Goal: Complete application form

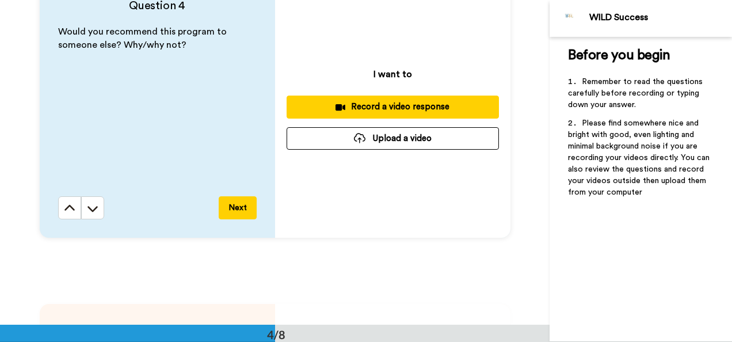
scroll to position [1013, 0]
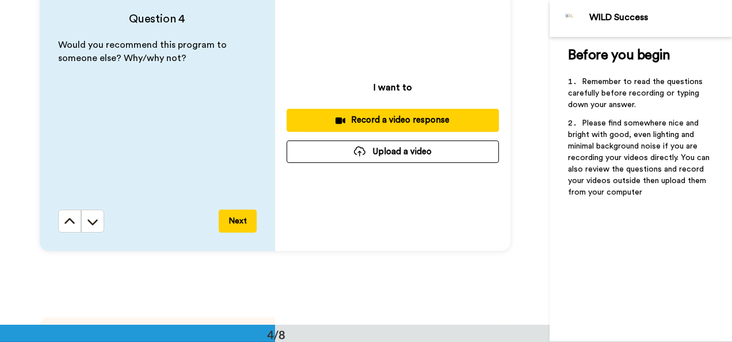
click at [408, 121] on div "Record a video response" at bounding box center [393, 120] width 194 height 12
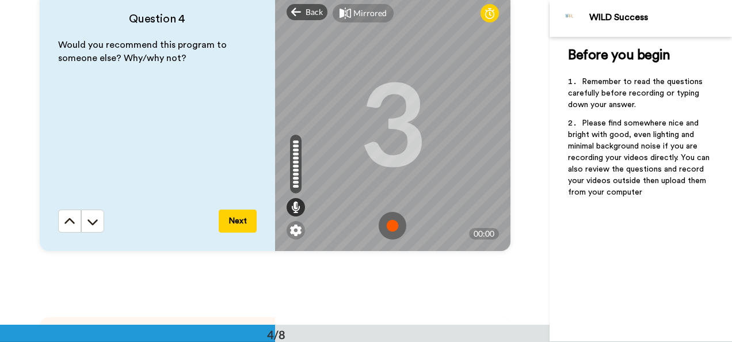
click at [385, 221] on img at bounding box center [393, 226] width 28 height 28
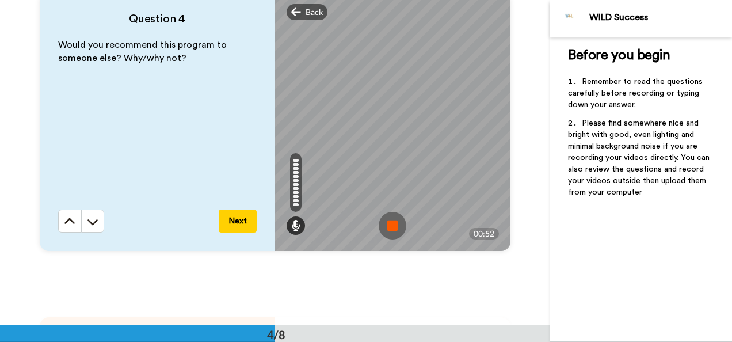
click at [385, 221] on img at bounding box center [393, 226] width 28 height 28
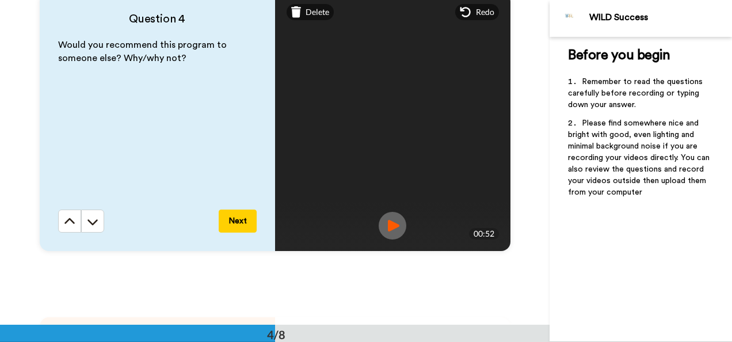
click at [385, 221] on img at bounding box center [393, 226] width 28 height 28
click at [295, 13] on icon at bounding box center [296, 12] width 10 height 12
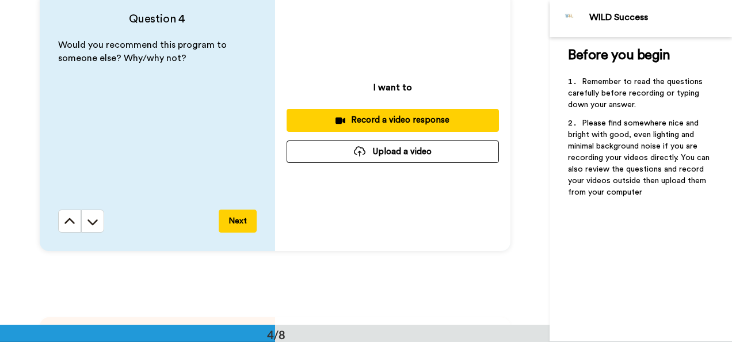
click at [425, 120] on div "Record a video response" at bounding box center [393, 120] width 194 height 12
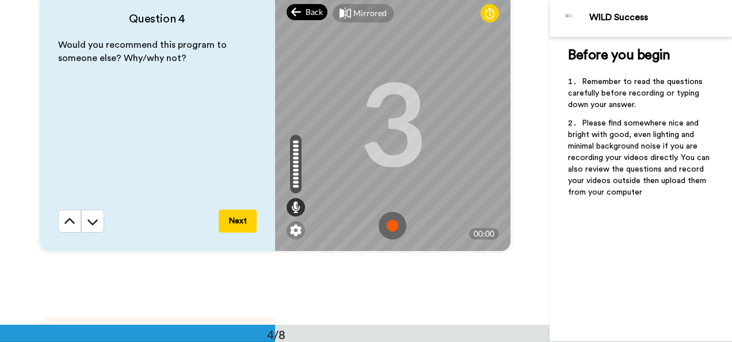
click at [296, 9] on icon at bounding box center [296, 12] width 10 height 12
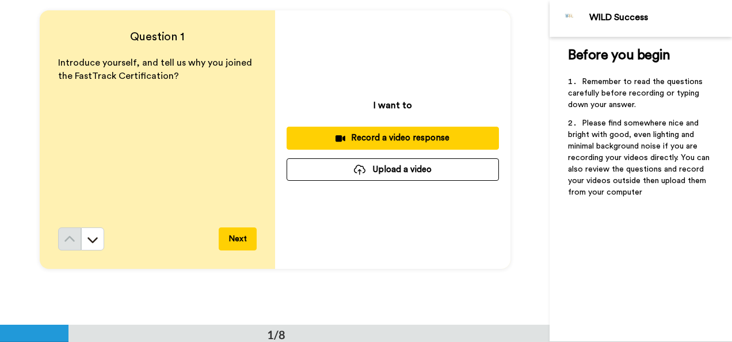
scroll to position [0, 0]
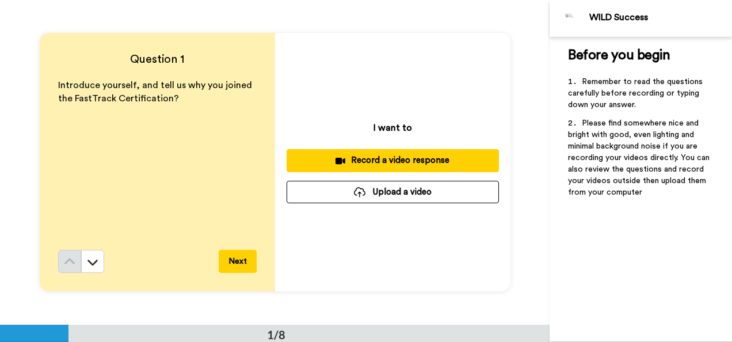
click at [238, 254] on button "Next" at bounding box center [238, 261] width 38 height 23
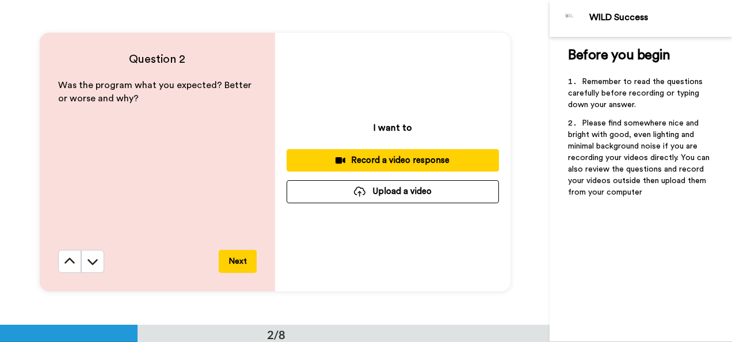
click at [238, 254] on button "Next" at bounding box center [238, 261] width 38 height 23
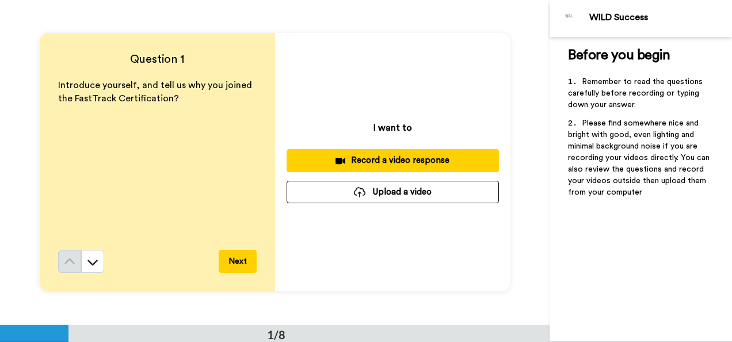
click at [58, 136] on div "Introduce yourself, and tell us why you joined the FastTrack Certification?" at bounding box center [157, 164] width 198 height 171
click at [212, 125] on div "Introduce yourself, and tell us why you joined the FastTrack Certification?" at bounding box center [157, 164] width 198 height 171
click at [365, 77] on div "I want to Record a video response Upload a video" at bounding box center [392, 162] width 235 height 258
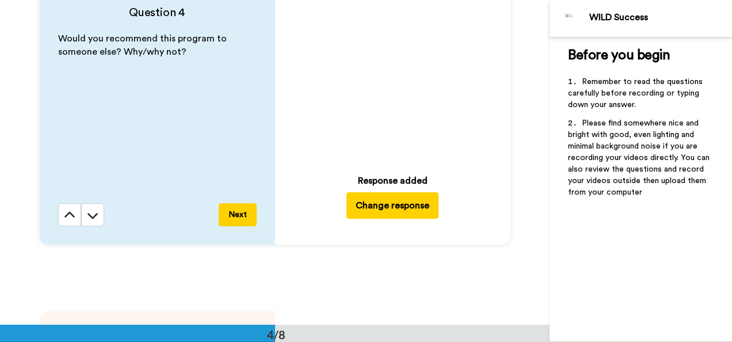
scroll to position [1029, 0]
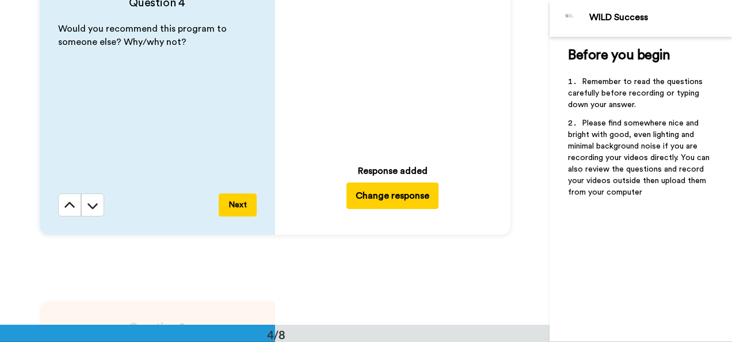
click at [421, 186] on button "Change response" at bounding box center [392, 195] width 92 height 26
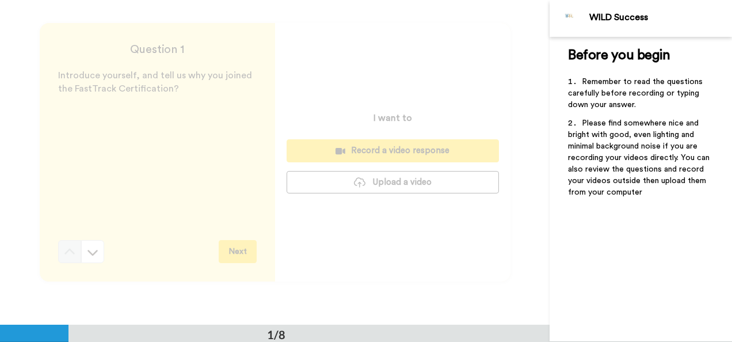
scroll to position [0, 0]
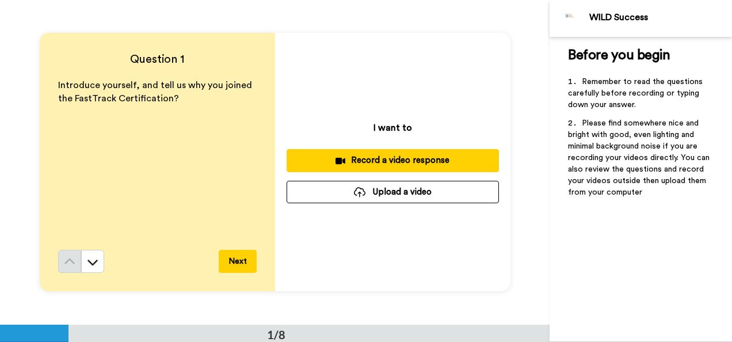
click at [437, 155] on div "Record a video response" at bounding box center [393, 160] width 194 height 12
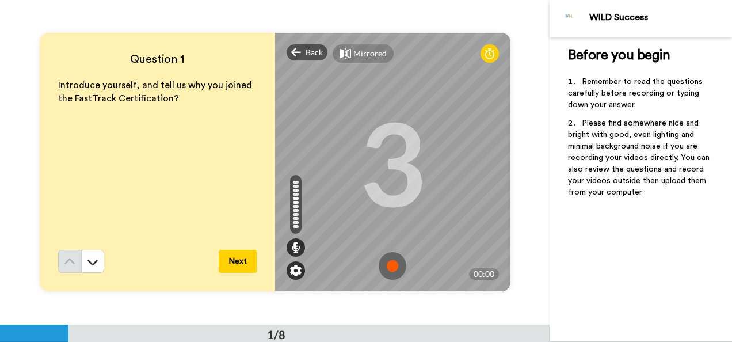
click at [290, 269] on img at bounding box center [296, 271] width 12 height 12
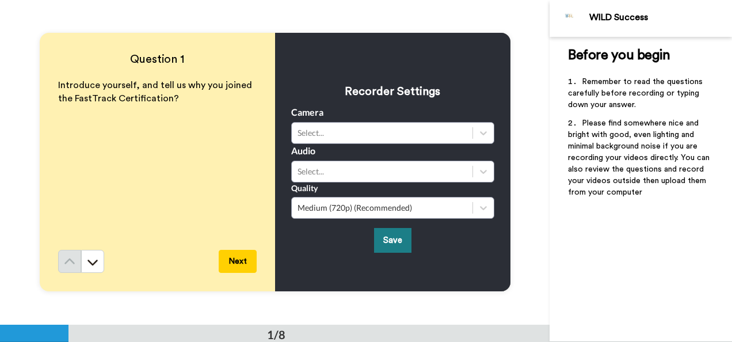
click at [376, 244] on button "Save" at bounding box center [392, 240] width 37 height 25
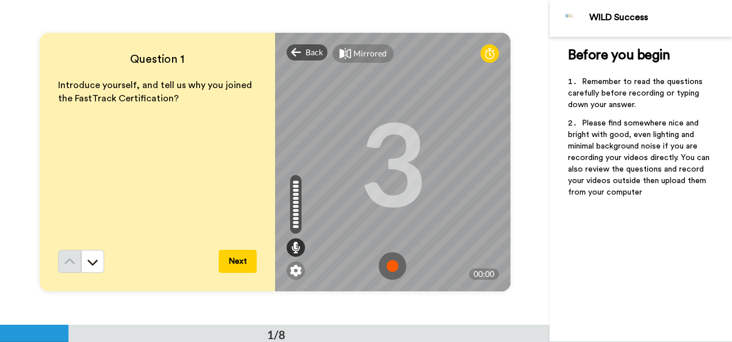
click at [384, 273] on img at bounding box center [393, 266] width 28 height 28
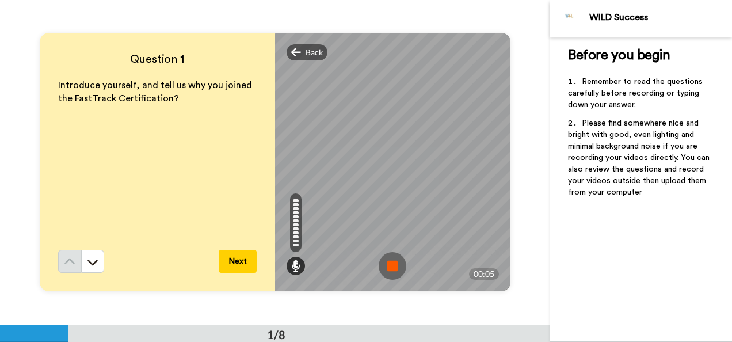
click at [389, 276] on img at bounding box center [393, 266] width 28 height 28
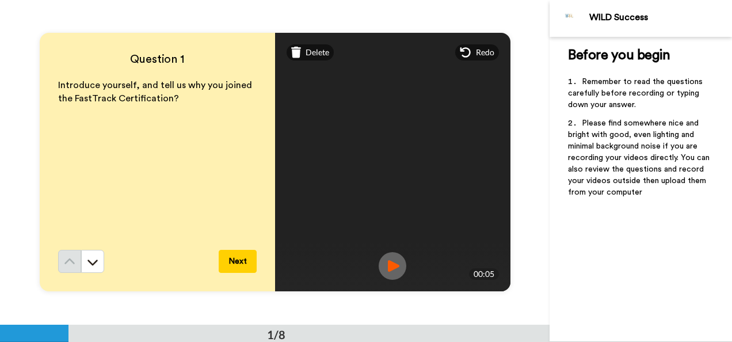
click at [395, 268] on img at bounding box center [393, 266] width 28 height 28
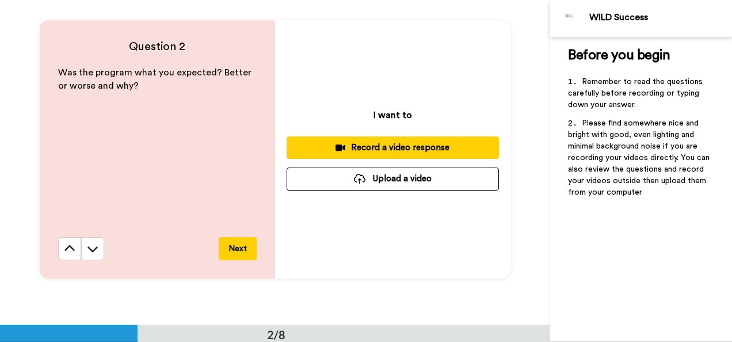
scroll to position [351, 0]
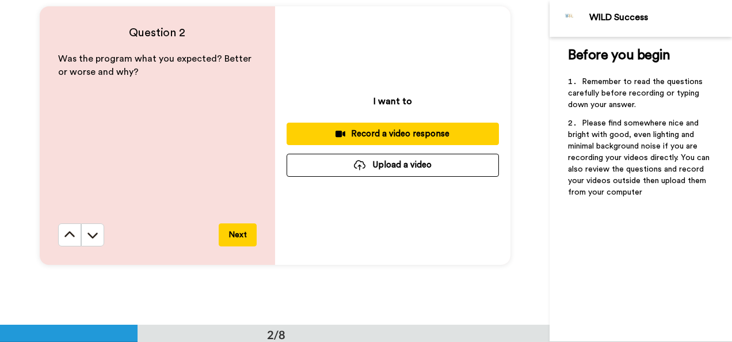
click at [349, 131] on div "Record a video response" at bounding box center [393, 134] width 194 height 12
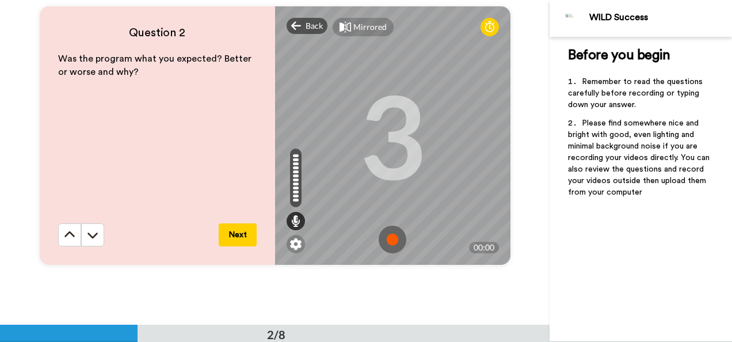
click at [388, 242] on img at bounding box center [393, 240] width 28 height 28
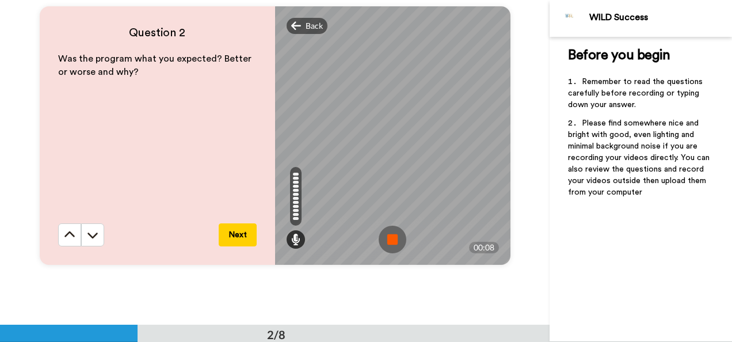
click at [388, 242] on img at bounding box center [393, 240] width 28 height 28
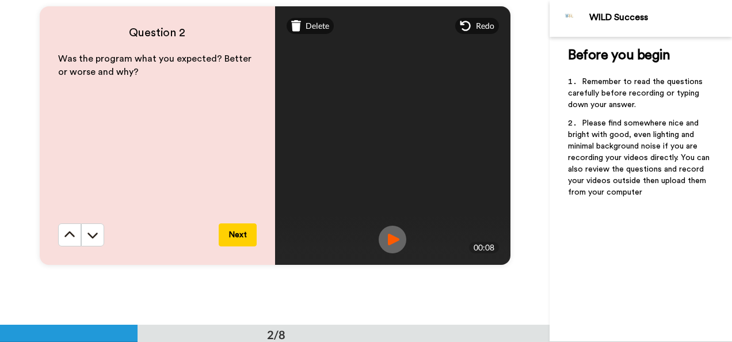
click at [388, 242] on img at bounding box center [393, 240] width 28 height 28
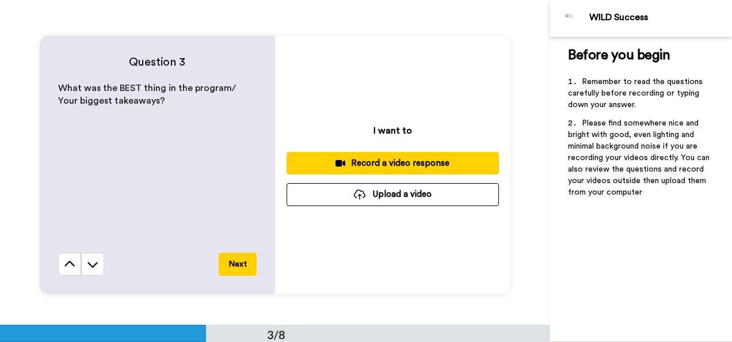
scroll to position [652, 0]
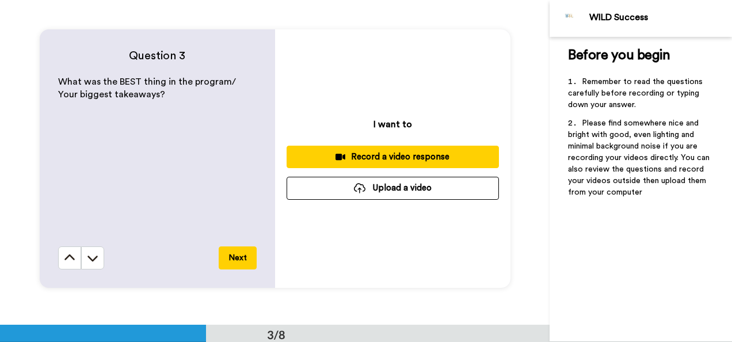
click at [377, 152] on div "Record a video response" at bounding box center [393, 157] width 194 height 12
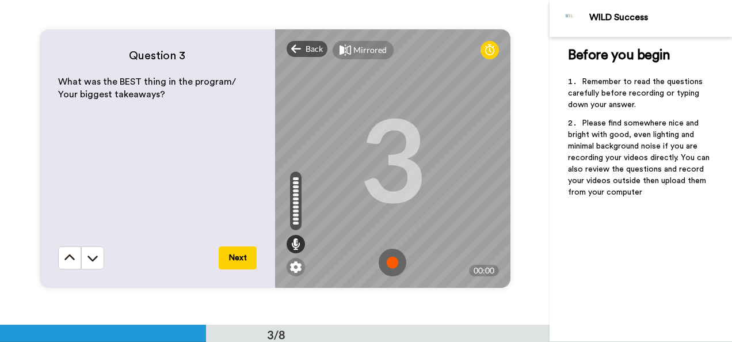
click at [391, 261] on img at bounding box center [393, 263] width 28 height 28
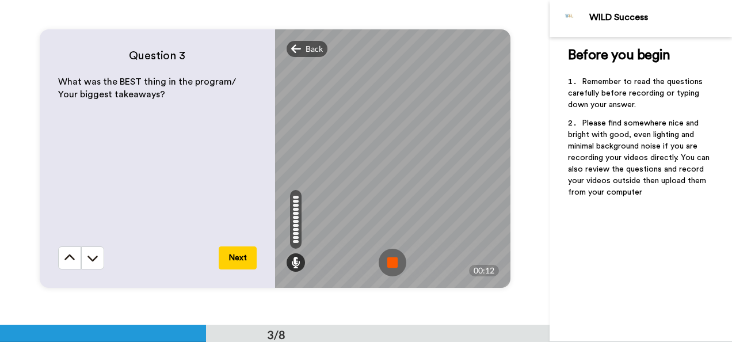
click at [391, 261] on img at bounding box center [393, 263] width 28 height 28
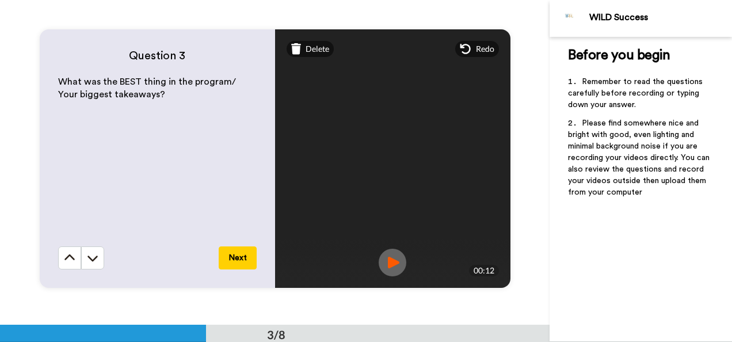
click at [391, 261] on img at bounding box center [393, 263] width 28 height 28
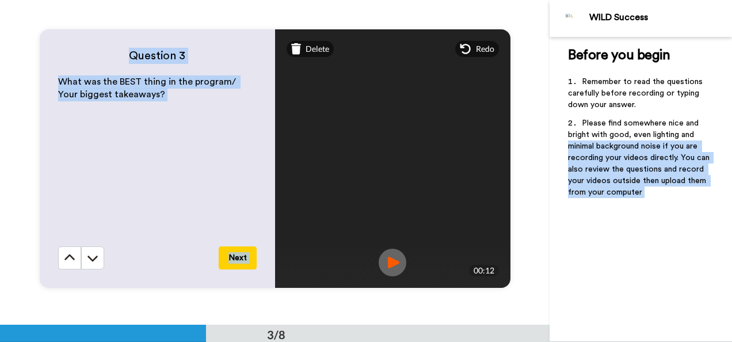
drag, startPoint x: 543, startPoint y: 111, endPoint x: 553, endPoint y: 144, distance: 34.2
click at [553, 144] on div "WILD Success Before you begin ﻿ Remember to read the questions carefully before…" at bounding box center [366, 171] width 732 height 342
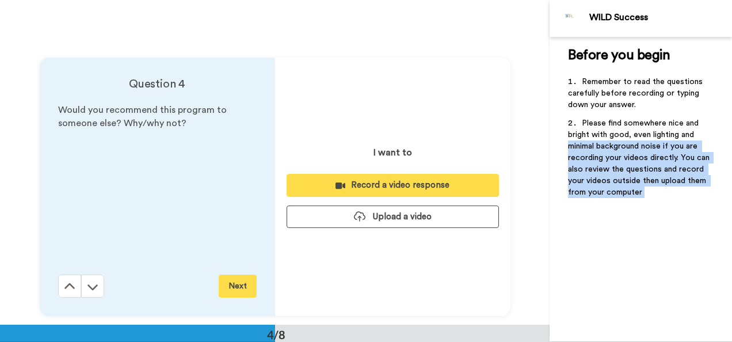
scroll to position [955, 0]
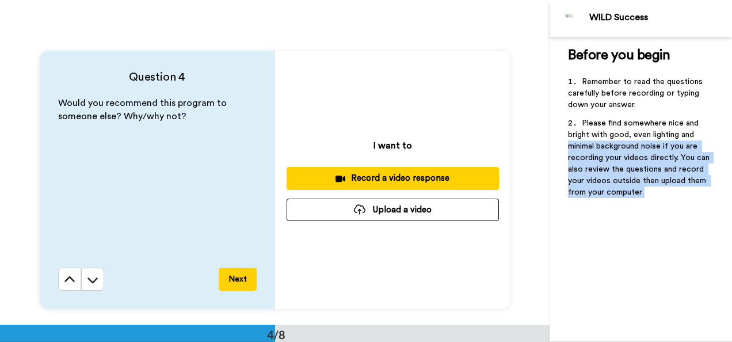
click at [398, 175] on div "Record a video response" at bounding box center [393, 178] width 194 height 12
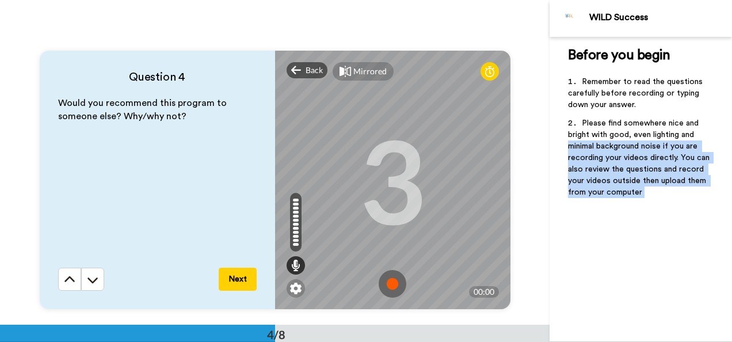
click at [383, 283] on img at bounding box center [393, 284] width 28 height 28
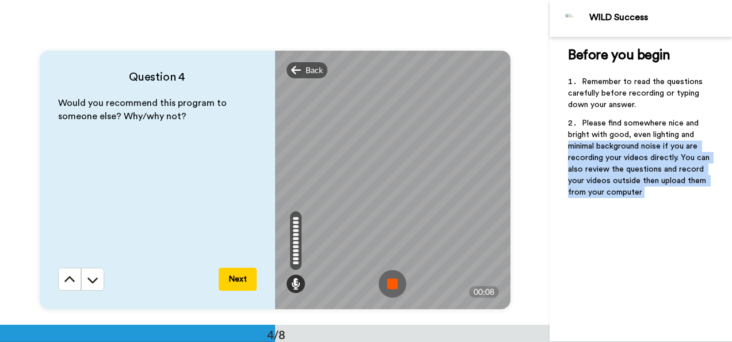
click at [383, 283] on img at bounding box center [393, 284] width 28 height 28
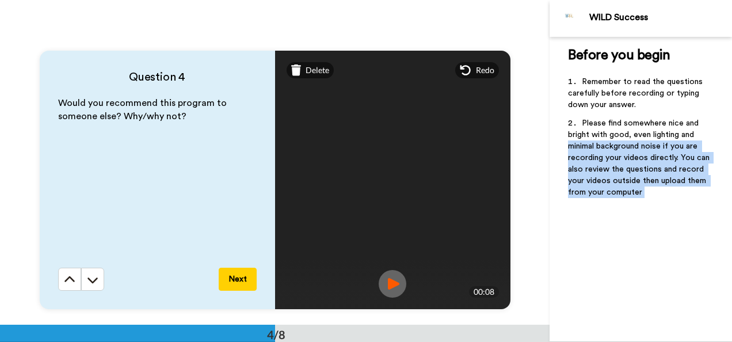
click at [383, 283] on img at bounding box center [393, 284] width 28 height 28
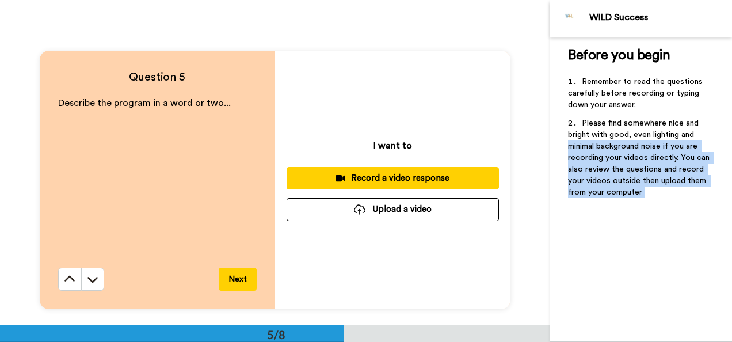
scroll to position [1270, 0]
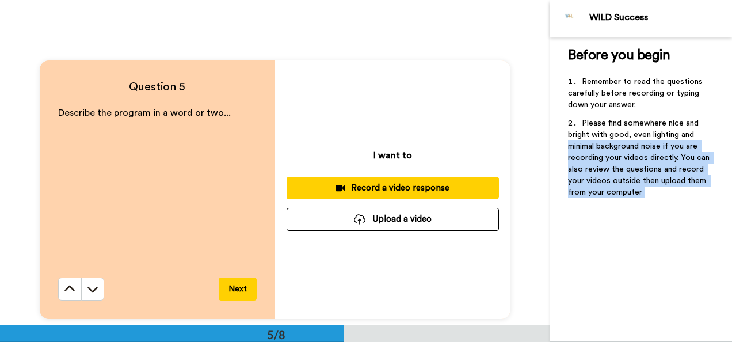
click at [404, 186] on div "Record a video response" at bounding box center [393, 188] width 194 height 12
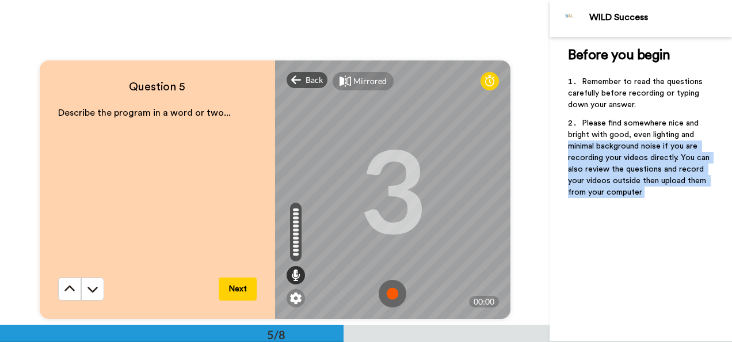
click at [386, 298] on img at bounding box center [393, 294] width 28 height 28
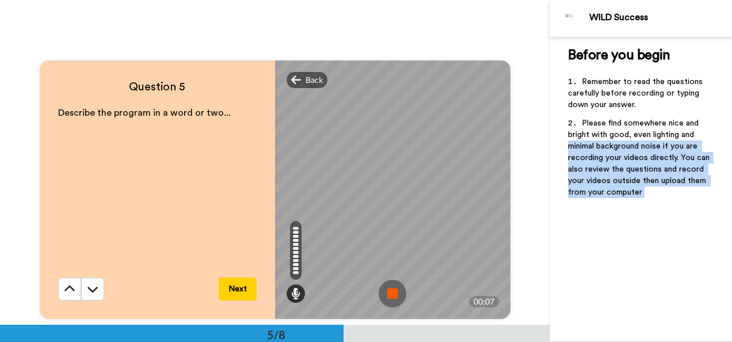
click at [386, 298] on img at bounding box center [393, 294] width 28 height 28
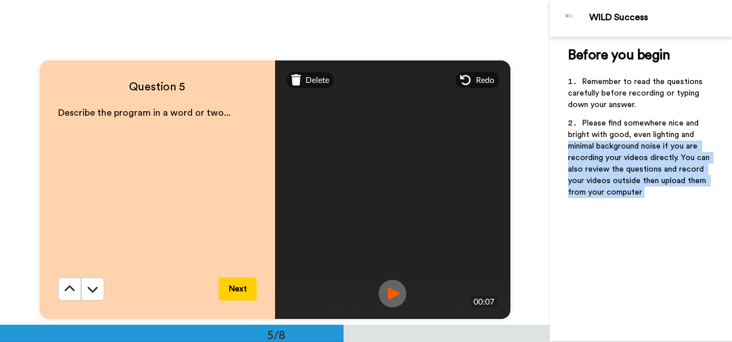
click at [394, 295] on img at bounding box center [393, 294] width 28 height 28
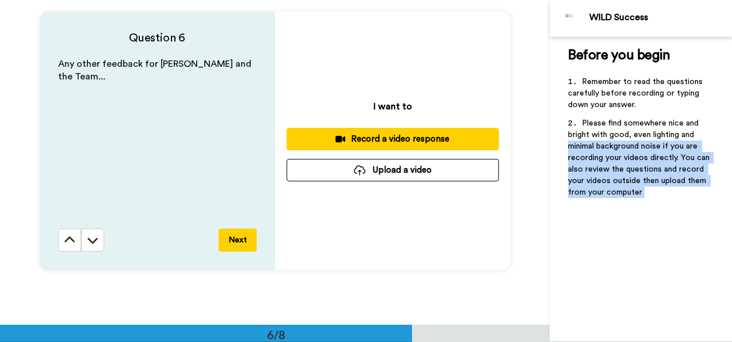
scroll to position [1640, 0]
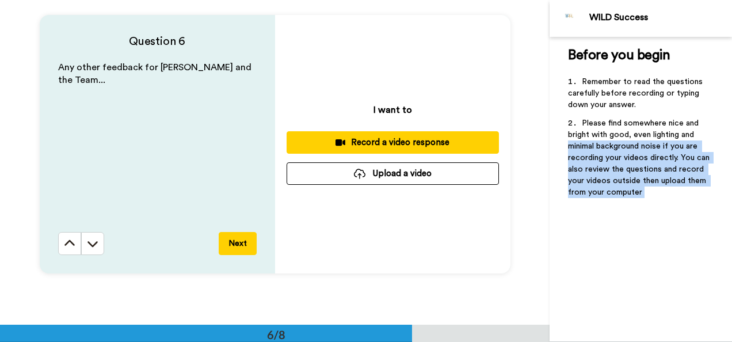
click at [382, 139] on div "Record a video response" at bounding box center [393, 142] width 194 height 12
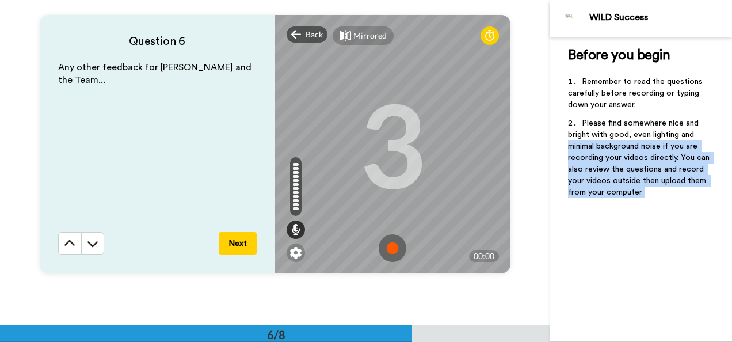
click at [388, 243] on img at bounding box center [393, 248] width 28 height 28
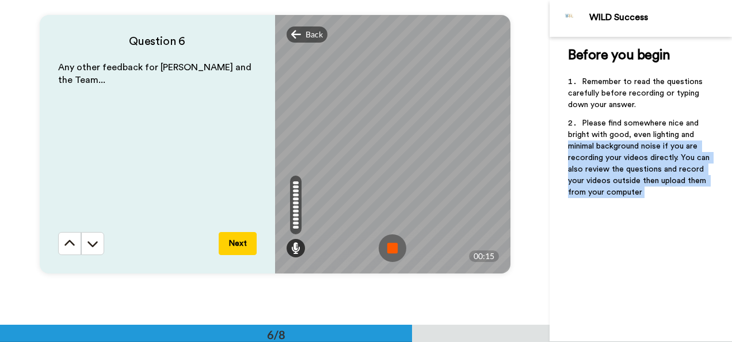
click at [388, 243] on img at bounding box center [393, 248] width 28 height 28
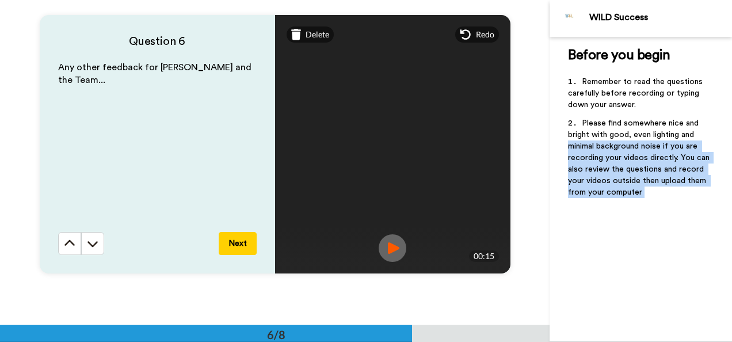
click at [391, 246] on img at bounding box center [393, 248] width 28 height 28
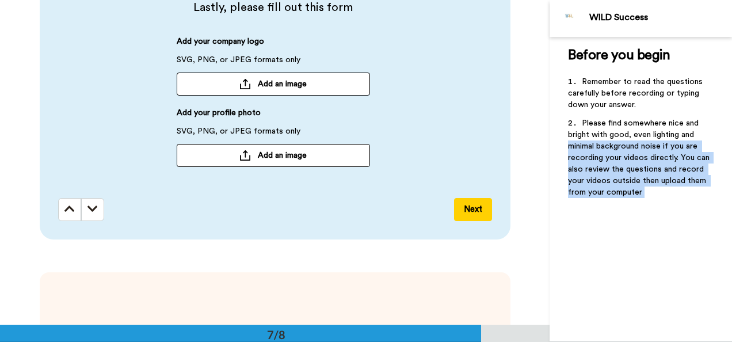
scroll to position [1946, 0]
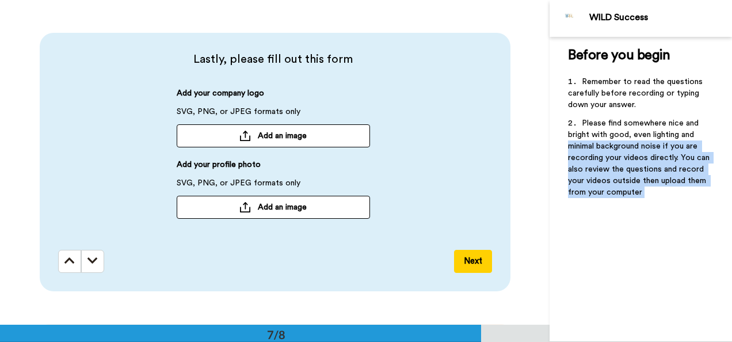
click at [473, 262] on button "Next" at bounding box center [473, 261] width 38 height 23
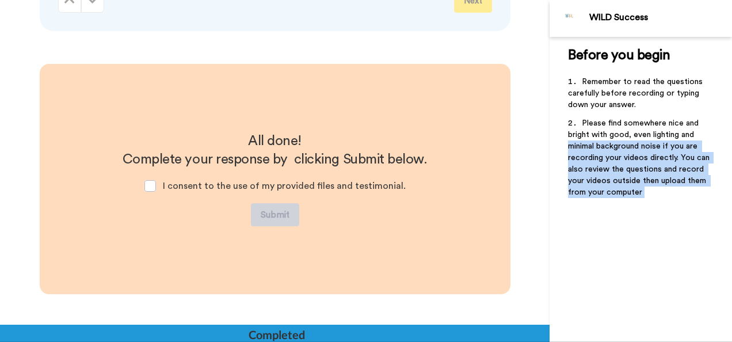
scroll to position [2223, 0]
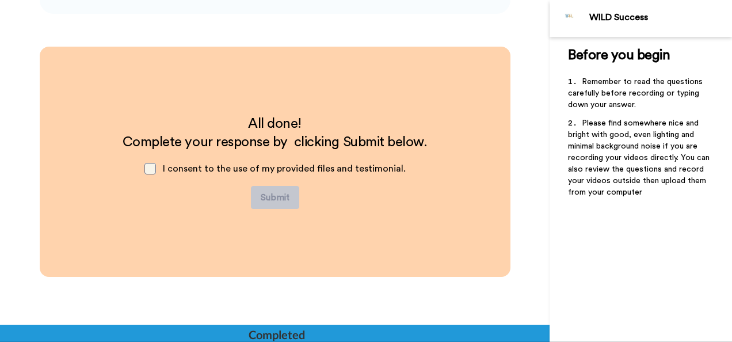
click at [153, 166] on span at bounding box center [150, 169] width 12 height 12
click at [273, 197] on button "Submit" at bounding box center [275, 197] width 48 height 23
